Goal: Task Accomplishment & Management: Complete application form

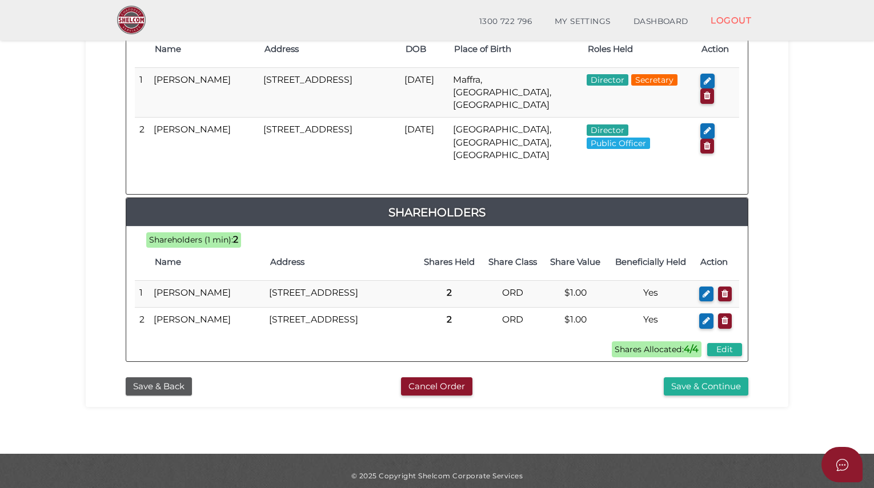
scroll to position [619, 0]
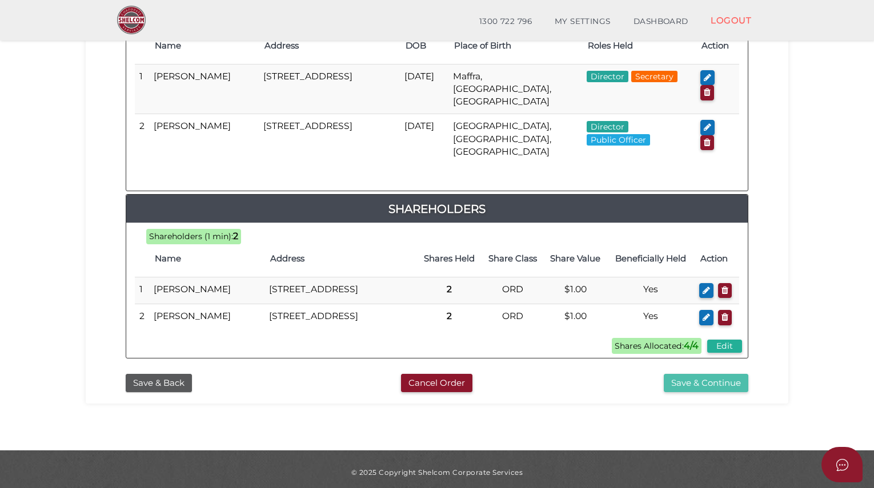
click at [715, 393] on button "Save & Continue" at bounding box center [706, 383] width 85 height 19
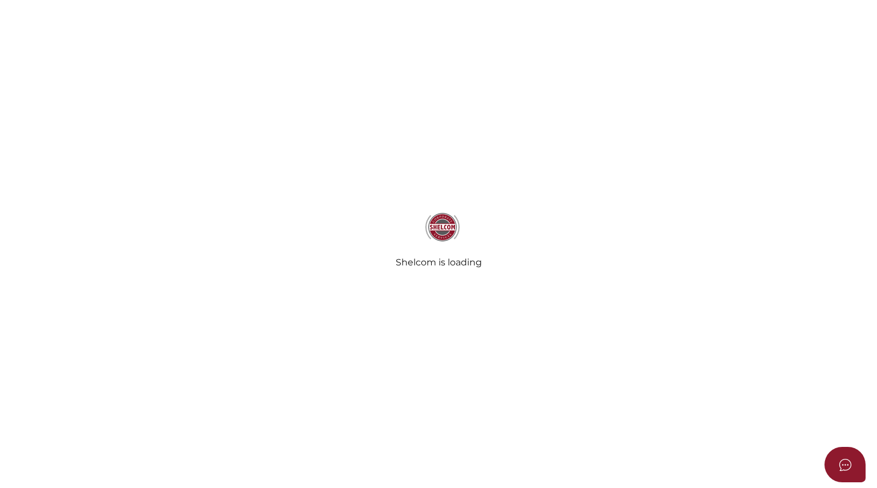
select select "Comb Binding"
select select "No"
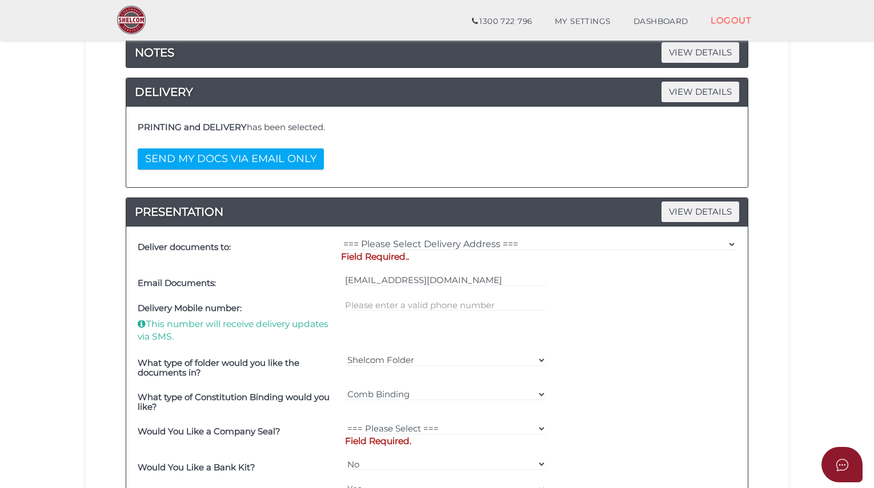
scroll to position [218, 0]
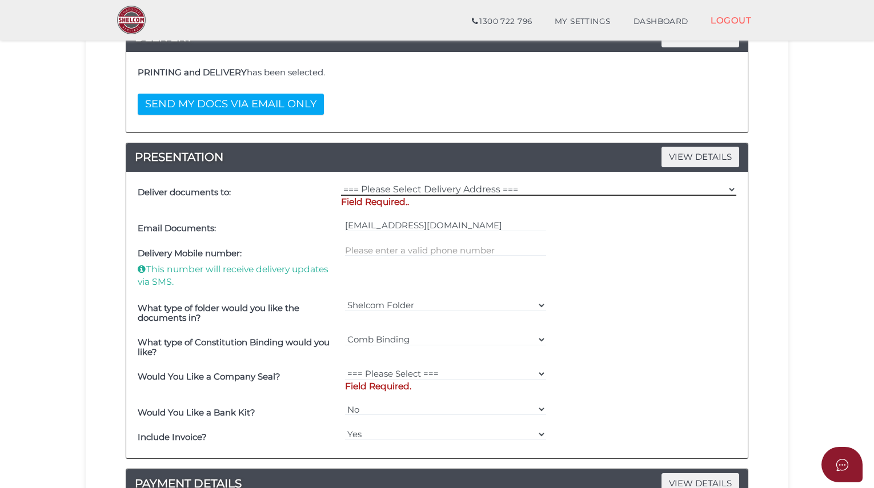
click at [482, 183] on select "=== Please Select Delivery Address === (User Address - Yvonne Hickey) 88 MacArt…" at bounding box center [538, 189] width 395 height 13
select select "0"
click at [341, 183] on select "=== Please Select Delivery Address === (User Address - Yvonne Hickey) 88 MacArt…" at bounding box center [538, 189] width 395 height 13
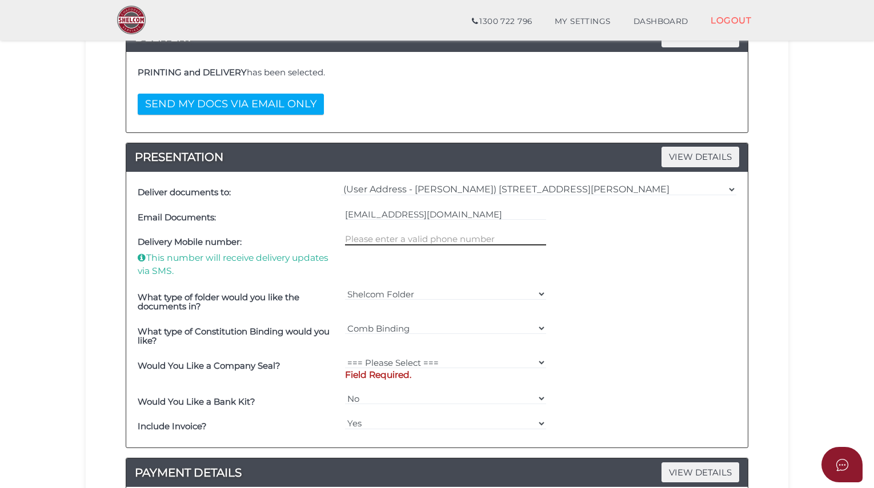
click at [433, 237] on input "text" at bounding box center [446, 239] width 202 height 13
type input "0439355325"
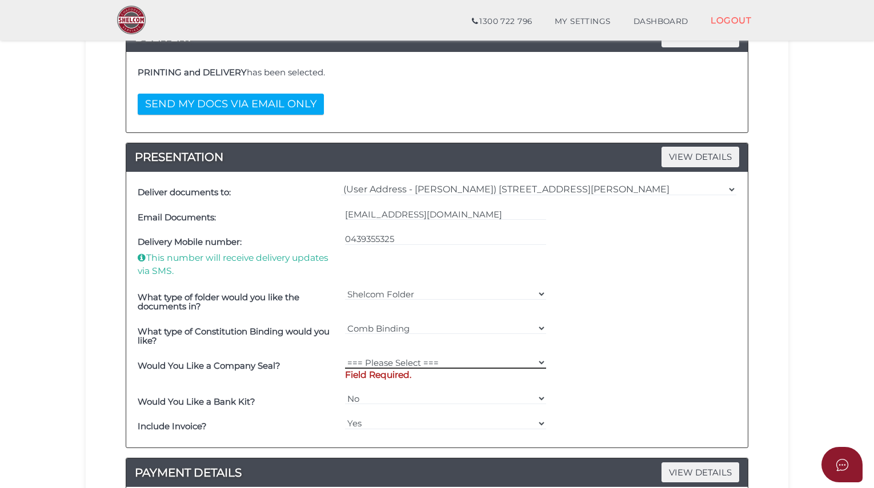
click at [407, 356] on select "=== Please Select === Fold Seal $50 No Seal" at bounding box center [446, 362] width 202 height 13
select select "0"
click at [345, 356] on select "=== Please Select === Fold Seal $50 No Seal" at bounding box center [446, 362] width 202 height 13
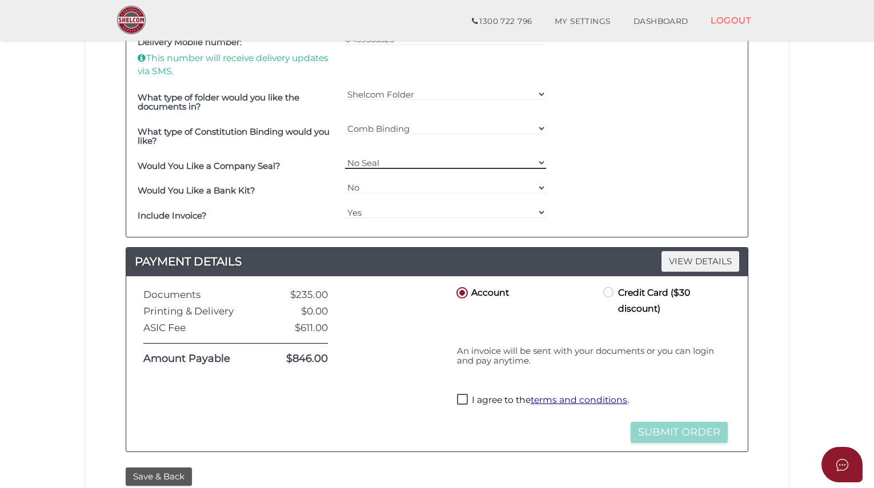
scroll to position [426, 0]
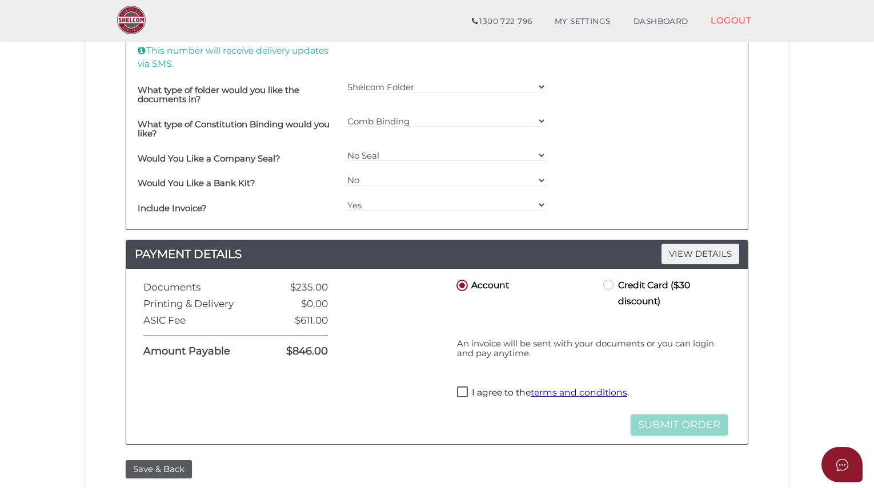
click at [608, 283] on label "Credit Card ($30 discount)" at bounding box center [658, 285] width 115 height 14
radio input "true"
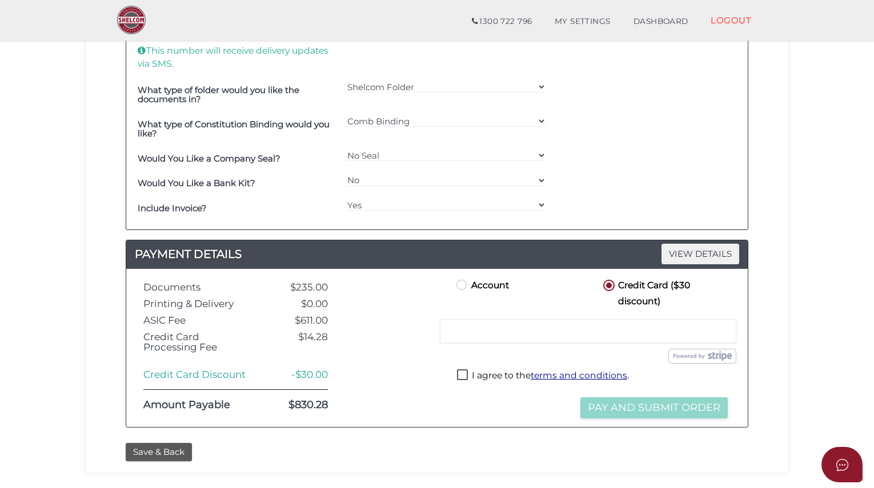
click at [459, 371] on label "I agree to the terms and conditions ." at bounding box center [543, 377] width 172 height 14
checkbox input "true"
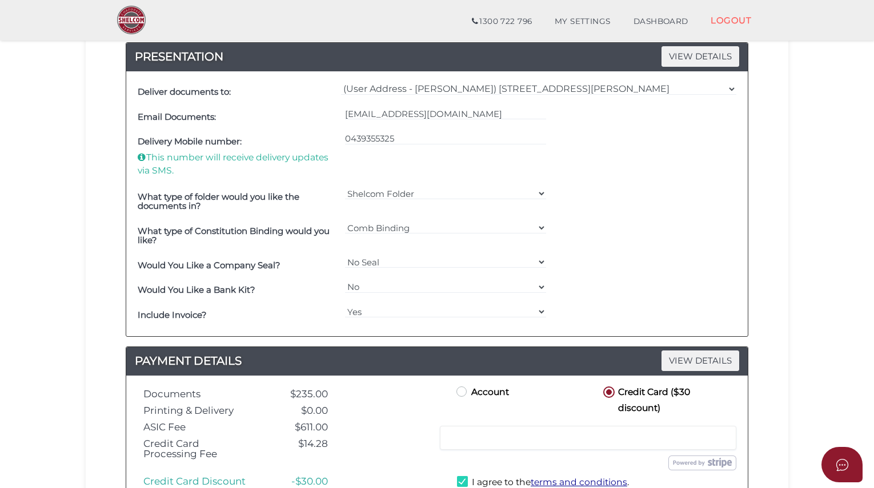
scroll to position [497, 0]
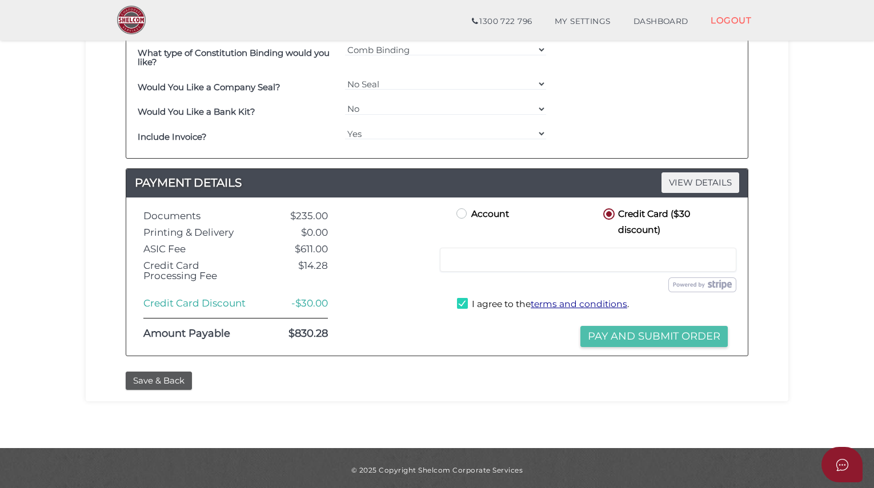
click at [700, 328] on button "Pay and Submit Order" at bounding box center [653, 336] width 147 height 21
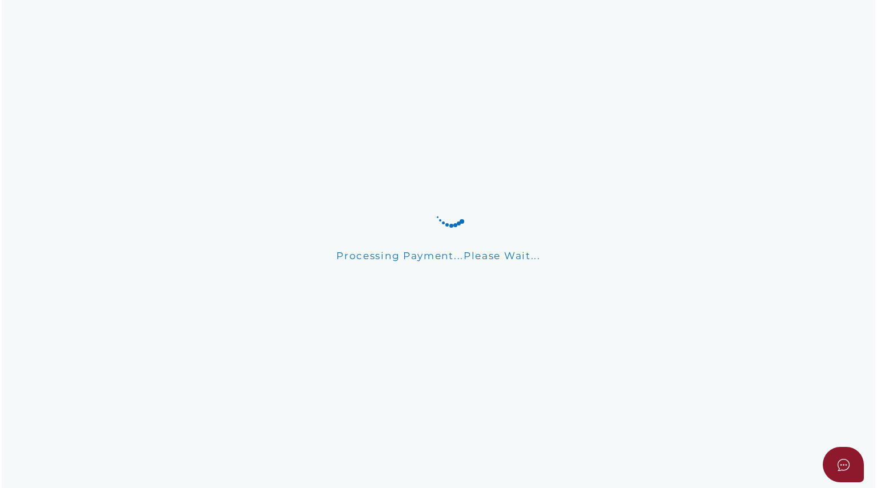
scroll to position [0, 0]
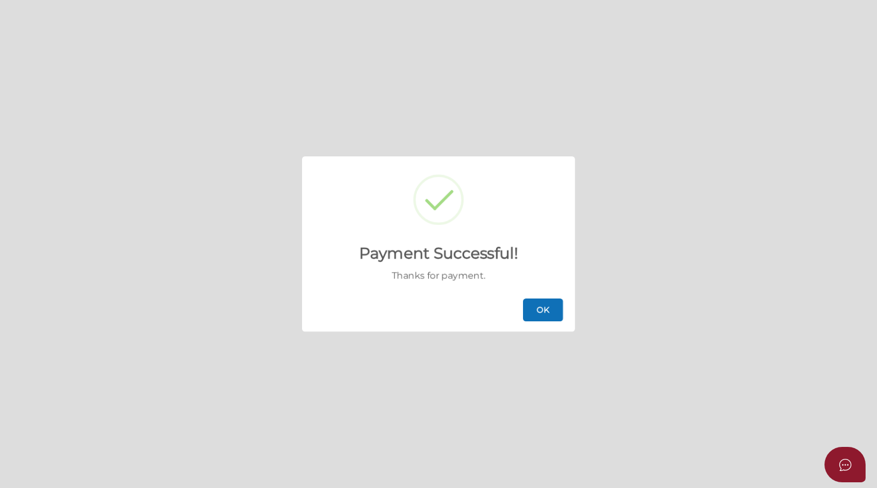
click at [551, 306] on button "OK" at bounding box center [543, 310] width 40 height 23
